Goal: Check status: Check status

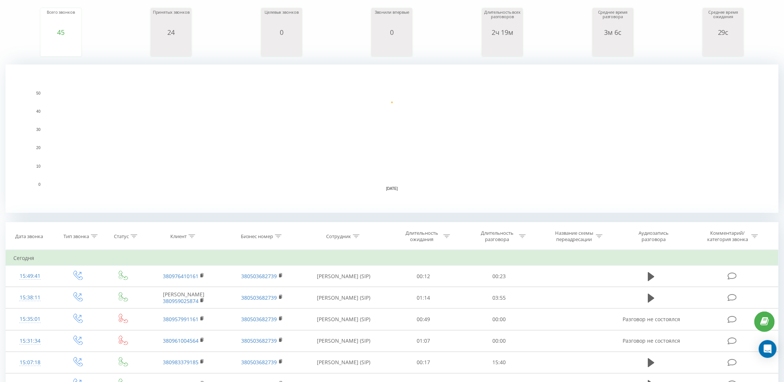
scroll to position [148, 0]
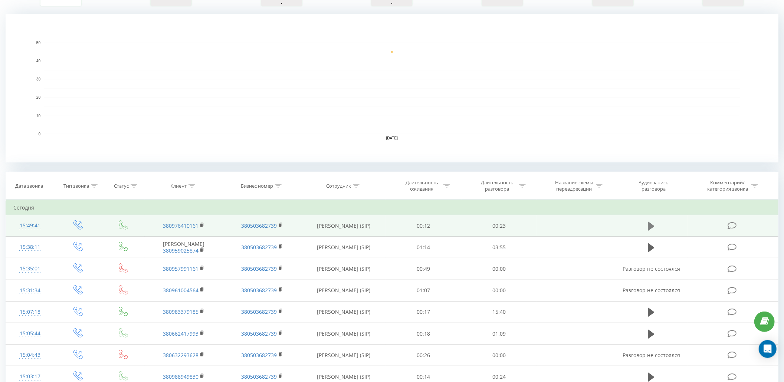
click at [653, 226] on icon at bounding box center [651, 226] width 7 height 9
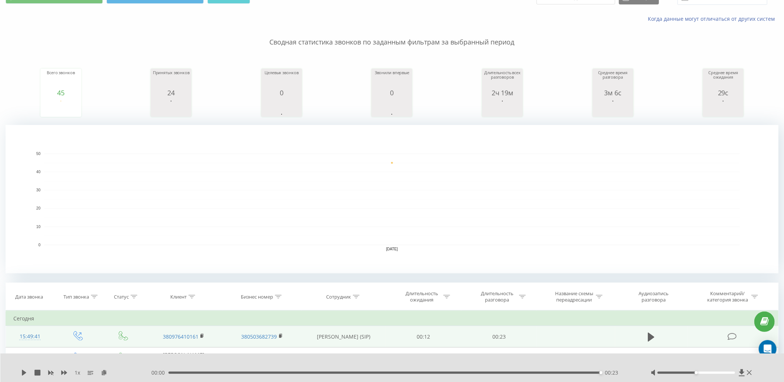
scroll to position [0, 0]
